Goal: Transaction & Acquisition: Purchase product/service

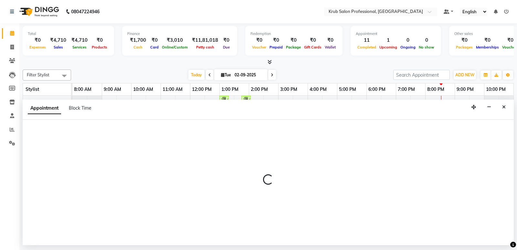
select select "tentative"
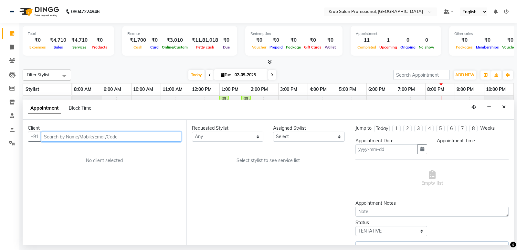
type input "02-09-2025"
select select "confirm booking"
select select "1170"
select select "66028"
select select "3755"
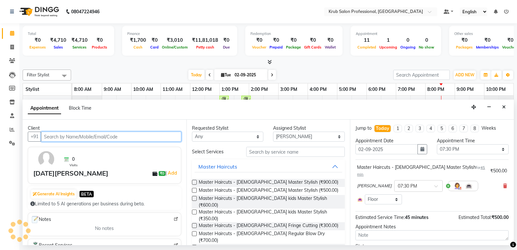
select select "3755"
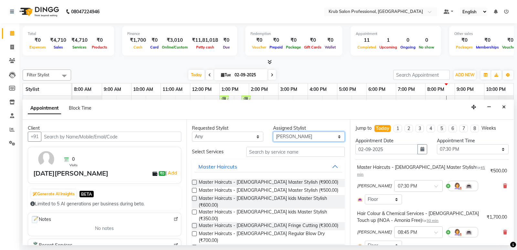
click at [309, 135] on select "Select Deepa Kartik Wanjari Kaveri krub Raj shahnawaz Vijay Shende" at bounding box center [309, 136] width 72 height 10
select select "88974"
click at [273, 131] on select "Select Deepa Kartik Wanjari Kaveri krub Raj shahnawaz Vijay Shende" at bounding box center [309, 136] width 72 height 10
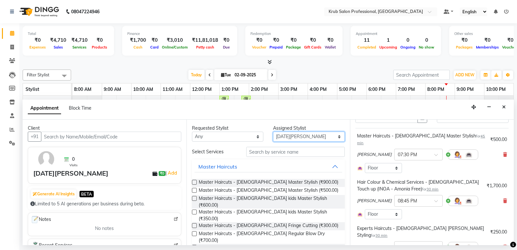
scroll to position [42, 0]
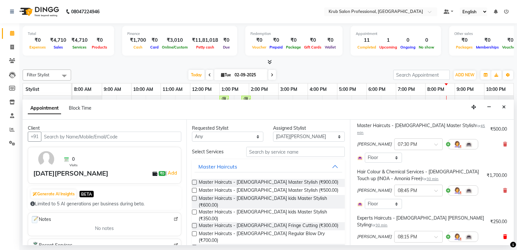
click at [503, 234] on icon at bounding box center [505, 236] width 4 height 5
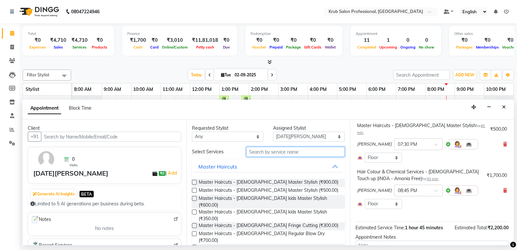
click at [289, 152] on input "text" at bounding box center [295, 152] width 99 height 10
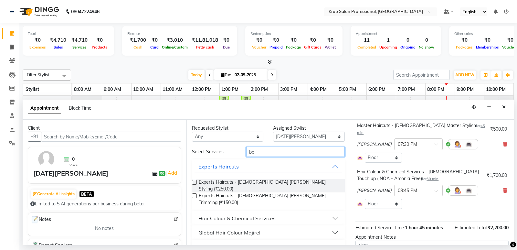
type input "be"
click at [192, 182] on label at bounding box center [194, 182] width 5 height 5
click at [192, 182] on input "checkbox" at bounding box center [194, 182] width 4 height 4
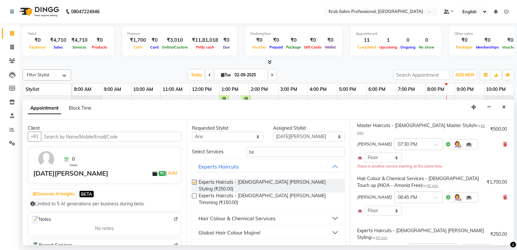
checkbox input "false"
click at [321, 137] on select "Select Deepa Kartik Wanjari Kaveri krub Raj shahnawaz Vijay Shende" at bounding box center [309, 136] width 72 height 10
select select "68475"
click at [273, 131] on select "Select Deepa Kartik Wanjari Kaveri krub Raj shahnawaz Vijay Shende" at bounding box center [309, 136] width 72 height 10
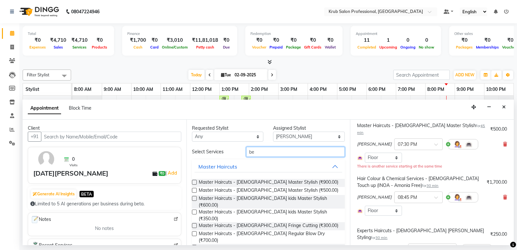
click at [274, 149] on input "be" at bounding box center [295, 152] width 99 height 10
type input "b"
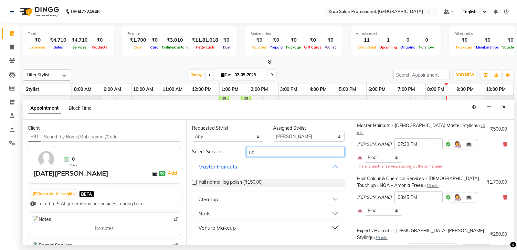
type input "na"
click at [212, 212] on button "Nails" at bounding box center [268, 213] width 148 height 12
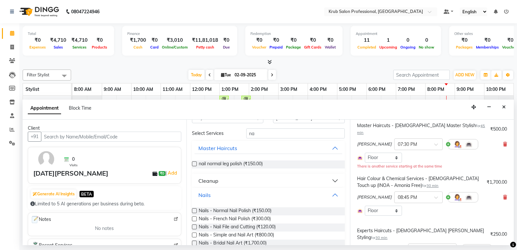
scroll to position [25, 0]
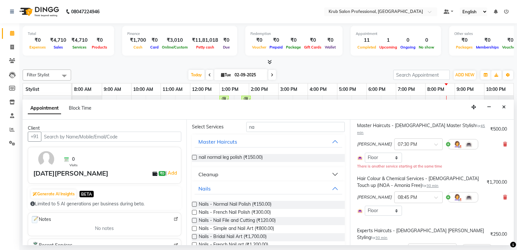
click at [194, 220] on label at bounding box center [194, 220] width 5 height 5
click at [194, 220] on input "checkbox" at bounding box center [194, 221] width 4 height 4
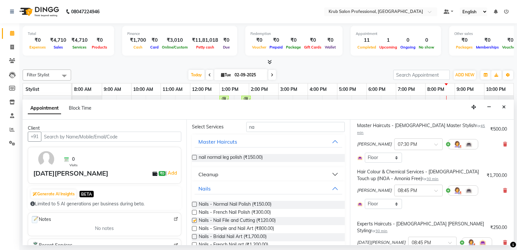
checkbox input "false"
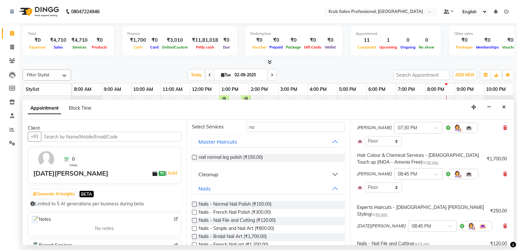
scroll to position [60, 0]
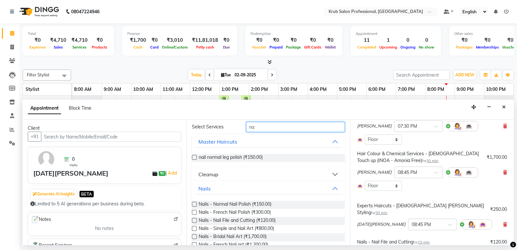
click at [300, 128] on input "na" at bounding box center [295, 127] width 99 height 10
type input "n"
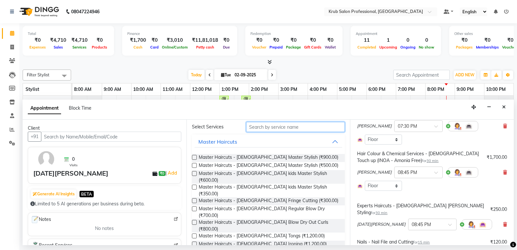
scroll to position [0, 0]
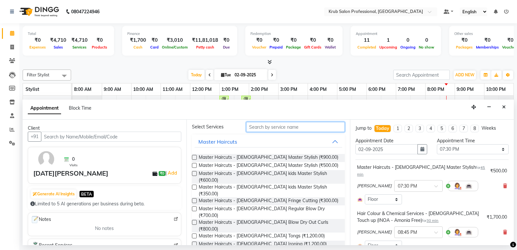
click at [259, 123] on input "text" at bounding box center [295, 127] width 99 height 10
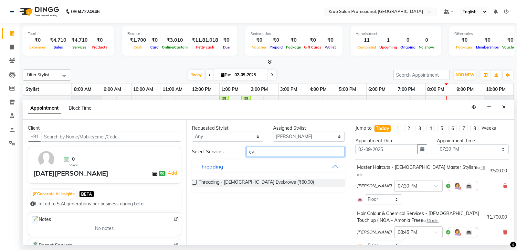
type input "ey"
click at [192, 181] on label at bounding box center [194, 182] width 5 height 5
click at [192, 181] on input "checkbox" at bounding box center [194, 182] width 4 height 4
checkbox input "false"
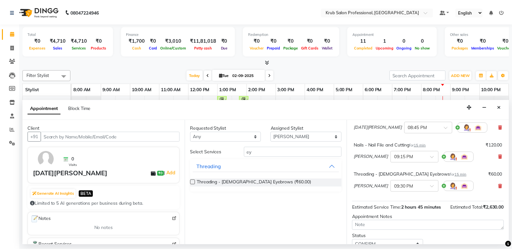
scroll to position [164, 0]
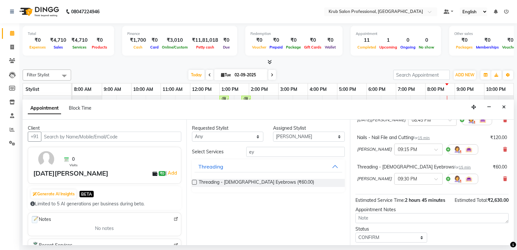
click at [436, 247] on button "Update" at bounding box center [431, 253] width 153 height 12
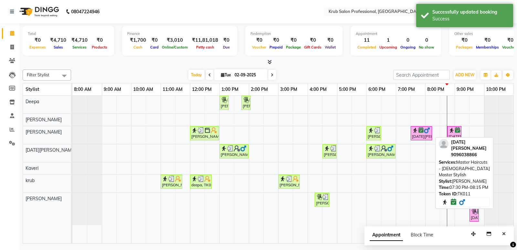
click at [420, 130] on icon at bounding box center [420, 130] width 5 height 0
select select "6"
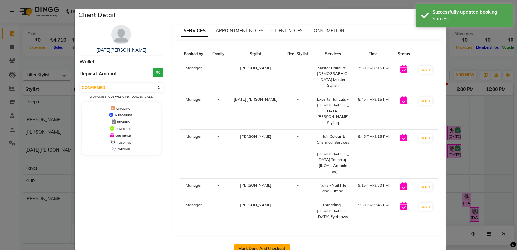
click at [260, 243] on button "Mark Done And Checkout" at bounding box center [261, 248] width 55 height 10
select select "service"
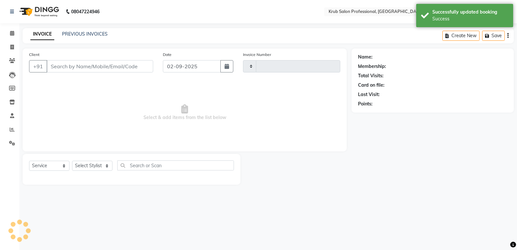
type input "1175"
select select "7490"
type input "9096038866"
select select "68475"
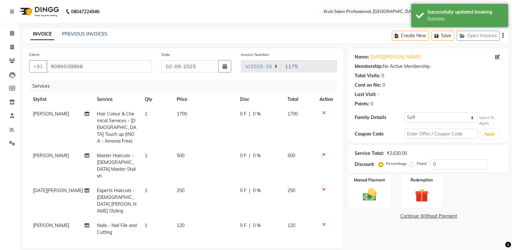
click at [187, 114] on td "1700" at bounding box center [204, 128] width 63 height 42
select select "66028"
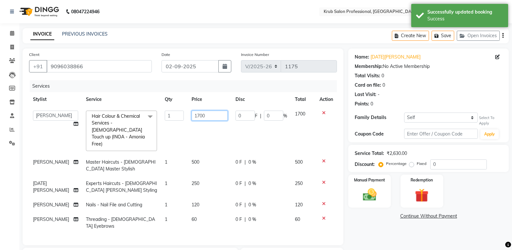
click at [205, 115] on input "1700" at bounding box center [209, 115] width 36 height 10
type input "1"
type input "425"
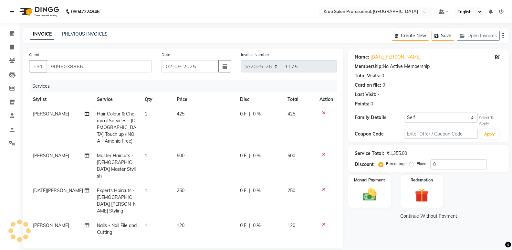
click at [219, 131] on td "425" at bounding box center [204, 128] width 63 height 42
select select "66028"
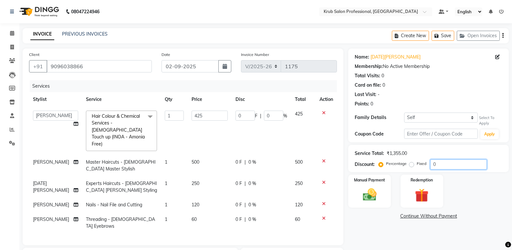
click at [451, 164] on input "0" at bounding box center [458, 164] width 56 height 10
type input "2"
type input "8.5"
type input "2"
type input "20"
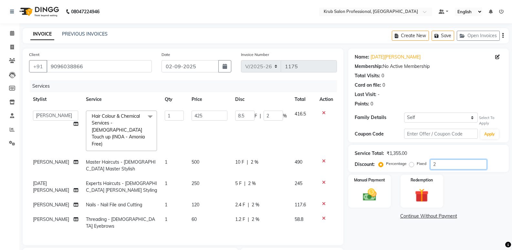
type input "85"
type input "20"
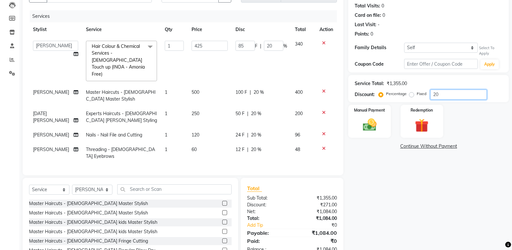
scroll to position [78, 0]
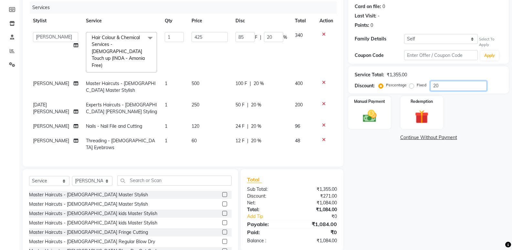
type input "20"
click at [204, 34] on input "425" at bounding box center [209, 37] width 36 height 10
type input "4"
type input "825"
click at [189, 56] on td "825" at bounding box center [210, 52] width 44 height 48
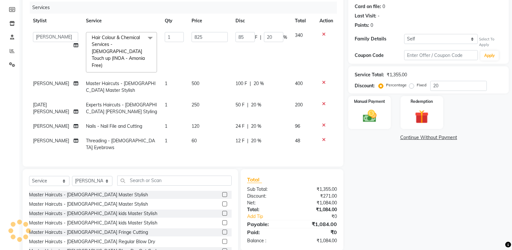
select select "66028"
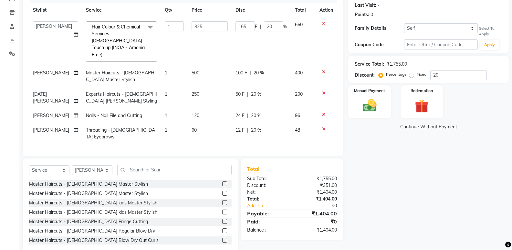
click at [48, 127] on span "[PERSON_NAME]" at bounding box center [51, 130] width 36 height 6
select select "68475"
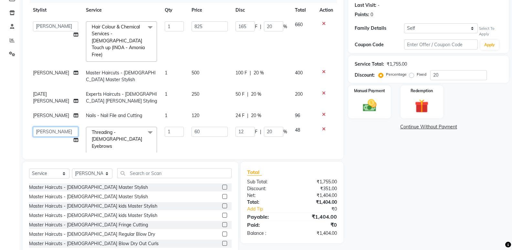
click at [68, 127] on select "Deepa Kartik Wanjari Kaveri krub Manager Owner Raj shahnawaz Vijay Shende" at bounding box center [55, 132] width 45 height 10
select select "88974"
click at [198, 140] on td "60" at bounding box center [210, 140] width 44 height 34
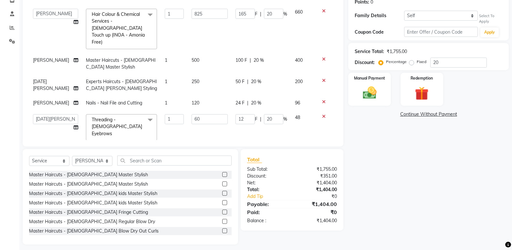
scroll to position [56, 0]
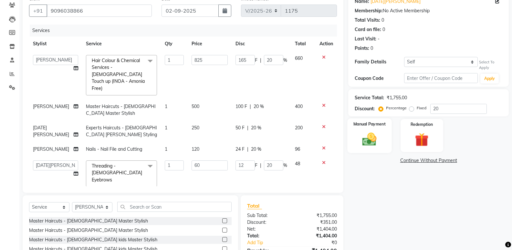
click at [368, 130] on div "Manual Payment" at bounding box center [369, 135] width 44 height 35
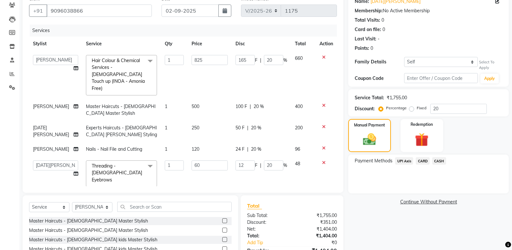
click at [402, 160] on span "UPI Axis" at bounding box center [404, 160] width 18 height 7
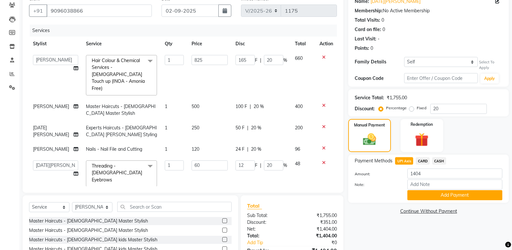
scroll to position [102, 0]
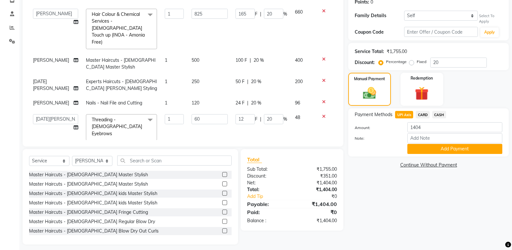
click at [439, 147] on button "Add Payment" at bounding box center [454, 149] width 95 height 10
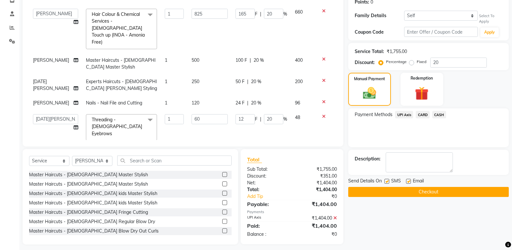
click at [410, 181] on label at bounding box center [408, 181] width 5 height 5
click at [410, 181] on input "checkbox" at bounding box center [408, 181] width 4 height 4
checkbox input "false"
click at [417, 189] on button "Checkout" at bounding box center [428, 192] width 160 height 10
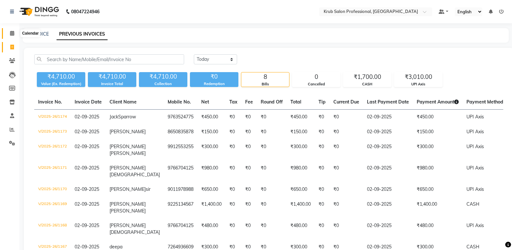
click at [10, 33] on span at bounding box center [11, 33] width 11 height 7
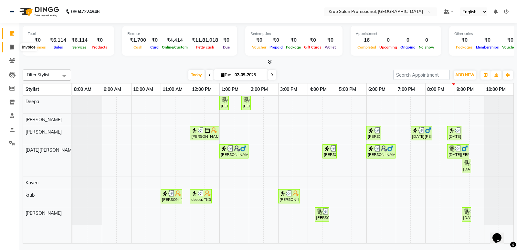
click at [12, 48] on icon at bounding box center [12, 47] width 4 height 5
select select "service"
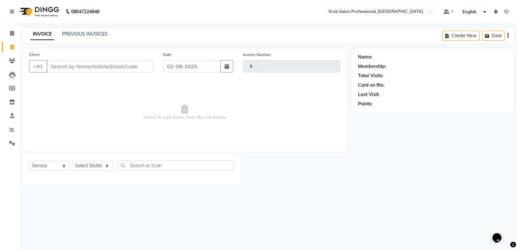
type input "1176"
select select "7490"
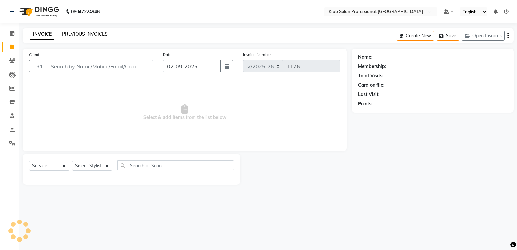
click at [71, 31] on link "PREVIOUS INVOICES" at bounding box center [85, 34] width 46 height 6
